Goal: Task Accomplishment & Management: Complete application form

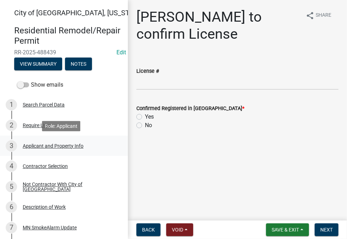
click at [74, 149] on div "3 Applicant and Property Info" at bounding box center [61, 145] width 111 height 11
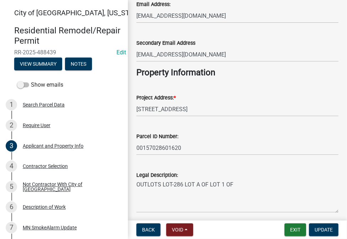
scroll to position [200, 0]
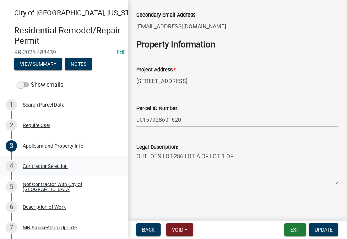
click at [64, 170] on div "4 Contractor Selection" at bounding box center [61, 166] width 111 height 11
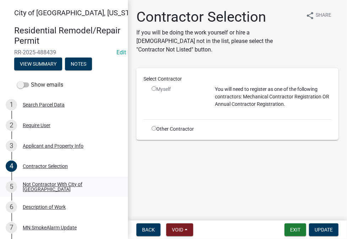
click at [60, 177] on link "5 Not Contractor With City of New Ulm" at bounding box center [64, 187] width 128 height 21
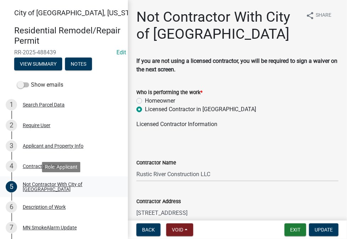
click at [75, 186] on div "Not Contractor With City of [GEOGRAPHIC_DATA]" at bounding box center [70, 187] width 94 height 10
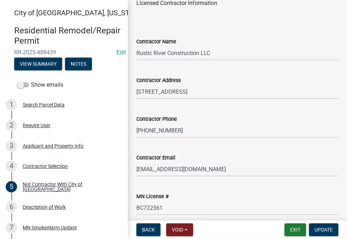
scroll to position [129, 0]
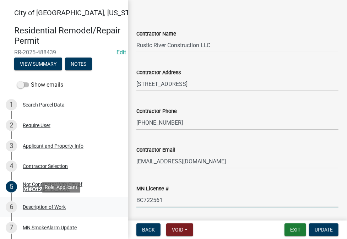
drag, startPoint x: 177, startPoint y: 201, endPoint x: 117, endPoint y: 201, distance: 59.4
click at [117, 201] on div "City of New Ulm, Minnesota Residential Remodel/Repair Permit RR-2025-488439 Edi…" at bounding box center [173, 119] width 347 height 239
click at [173, 199] on input "BC722561" at bounding box center [237, 200] width 202 height 15
drag, startPoint x: 177, startPoint y: 199, endPoint x: 136, endPoint y: 198, distance: 41.3
click at [136, 198] on input "BC722561" at bounding box center [237, 200] width 202 height 15
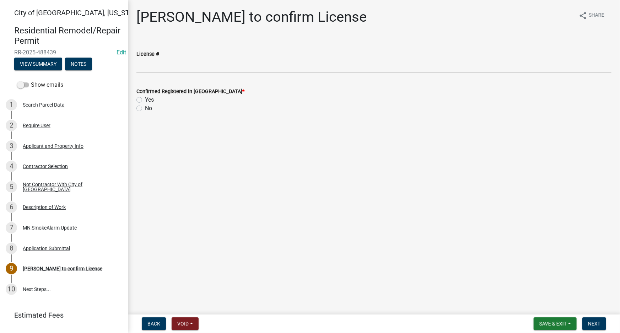
click at [219, 53] on div "License #" at bounding box center [373, 54] width 475 height 9
click at [221, 70] on input "License #" at bounding box center [373, 65] width 475 height 15
paste input "BC722561"
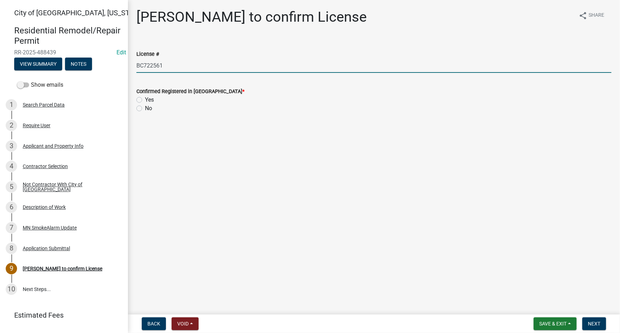
type input "BC722561"
drag, startPoint x: 188, startPoint y: 159, endPoint x: 155, endPoint y: 133, distance: 42.0
click at [188, 158] on main "[PERSON_NAME] to confirm License share Share License # BC722561 Confirmed Regis…" at bounding box center [374, 156] width 492 height 312
click at [135, 98] on div "Confirmed Registered in [GEOGRAPHIC_DATA] * Yes No" at bounding box center [374, 96] width 486 height 34
click at [145, 100] on label "Yes" at bounding box center [149, 100] width 9 height 9
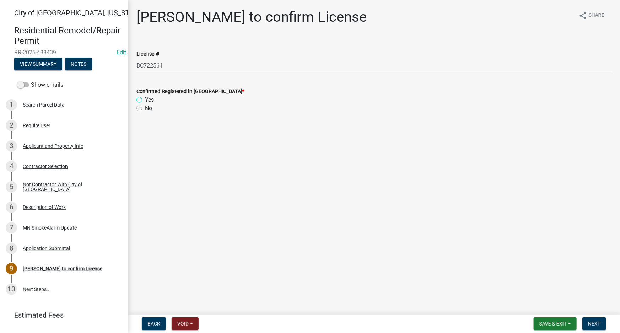
click at [145, 100] on input "Yes" at bounding box center [147, 98] width 5 height 5
radio input "true"
click at [597, 325] on span "Next" at bounding box center [594, 324] width 12 height 6
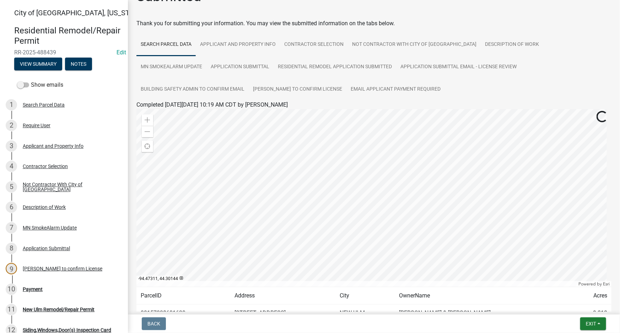
scroll to position [43, 0]
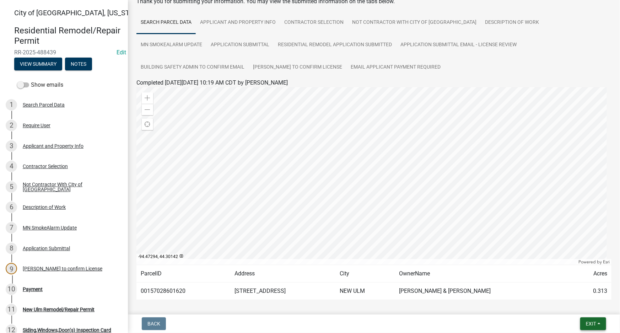
click at [587, 323] on span "Exit" at bounding box center [591, 324] width 10 height 6
